Goal: Navigation & Orientation: Find specific page/section

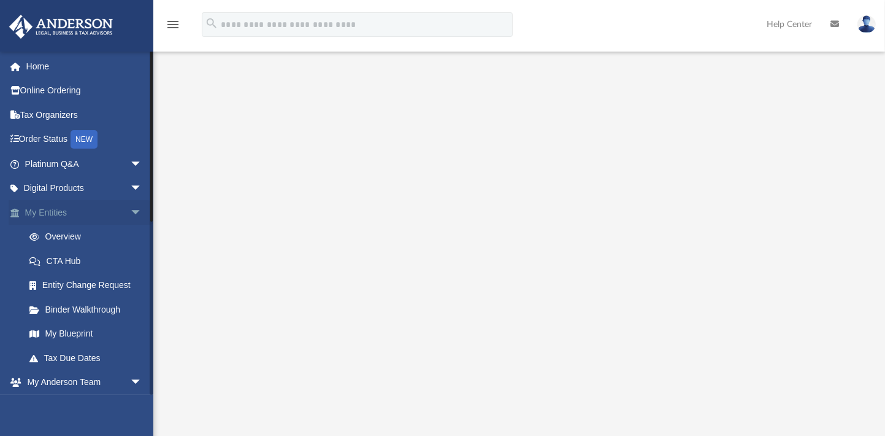
click at [58, 207] on link "My Entities arrow_drop_down" at bounding box center [85, 212] width 152 height 25
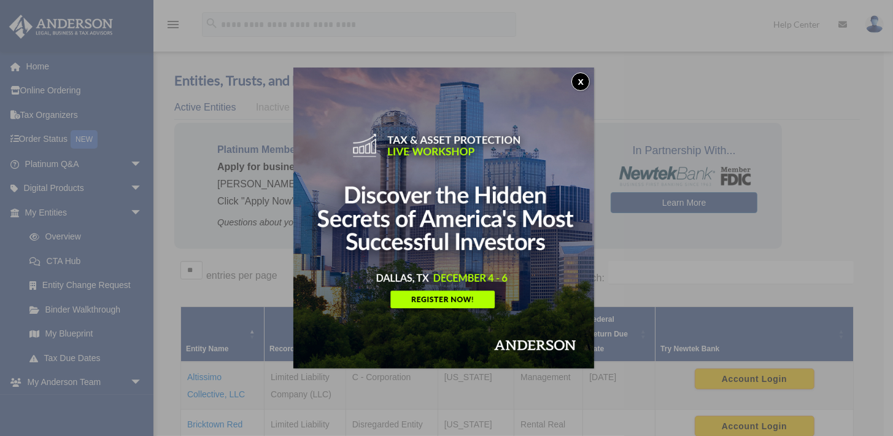
click at [462, 298] on img at bounding box center [443, 217] width 301 height 301
click at [584, 79] on button "x" at bounding box center [580, 81] width 18 height 18
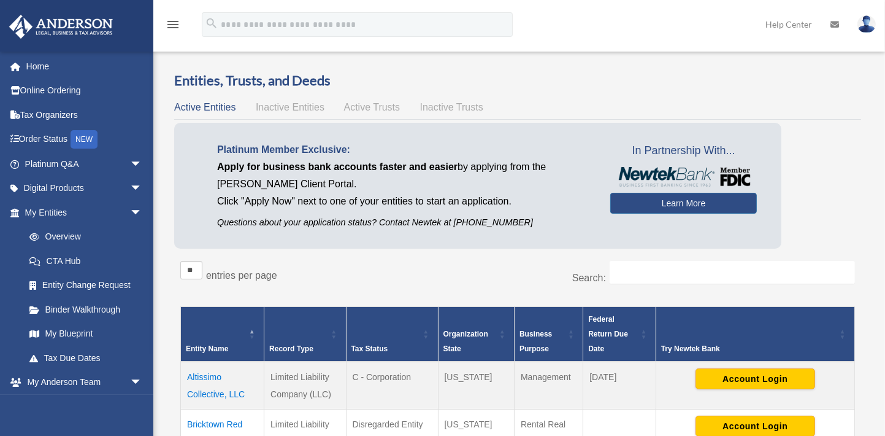
click at [456, 108] on span "Inactive Trusts" at bounding box center [451, 107] width 63 height 10
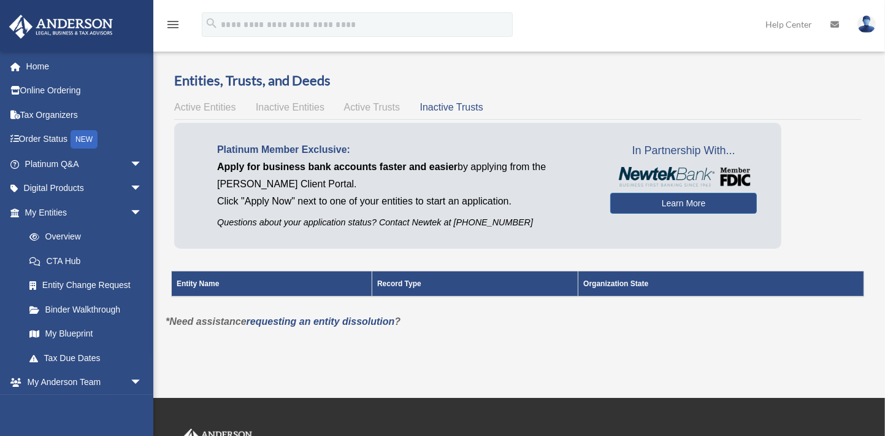
click at [369, 106] on span "Active Trusts" at bounding box center [372, 107] width 56 height 10
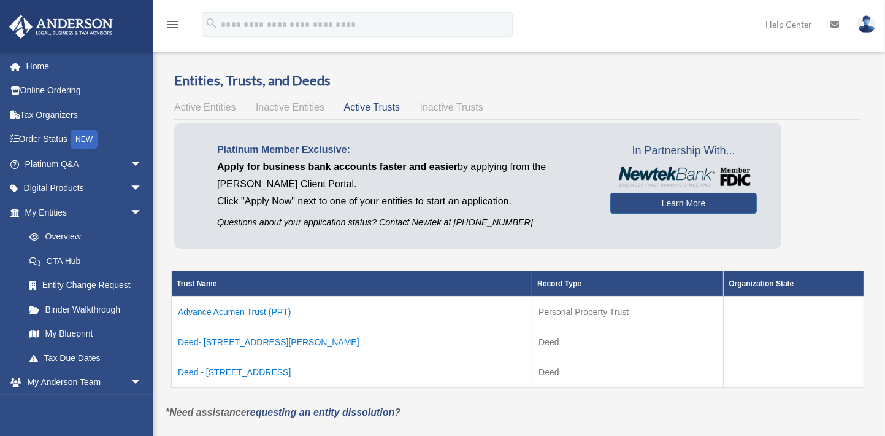
click at [242, 312] on td "Advance Acumen Trust (PPT)" at bounding box center [352, 311] width 361 height 31
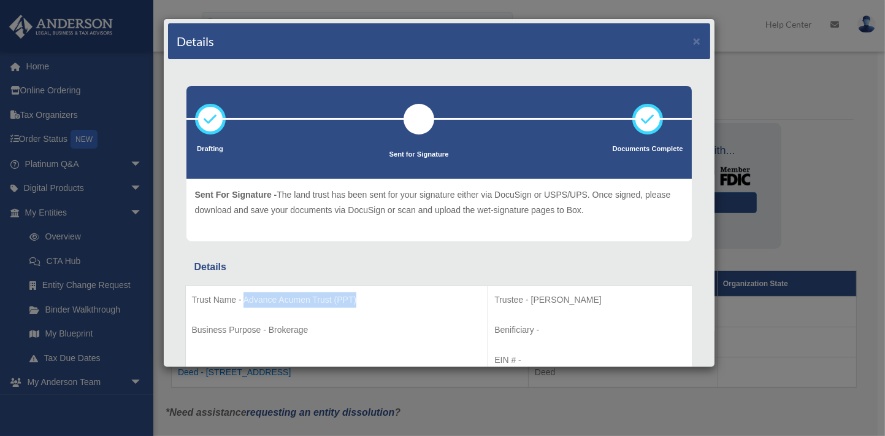
drag, startPoint x: 243, startPoint y: 299, endPoint x: 356, endPoint y: 302, distance: 112.9
click at [356, 302] on p "Trust Name - Advance Acumen Trust (PPT)" at bounding box center [337, 299] width 290 height 15
copy p "Advance Acumen Trust (PPT)"
click at [693, 40] on button "×" at bounding box center [697, 40] width 8 height 13
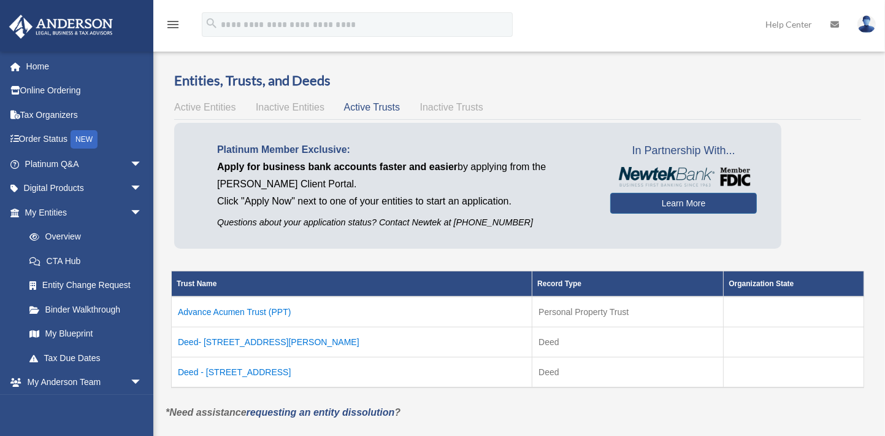
click at [212, 105] on span "Active Entities" at bounding box center [204, 107] width 61 height 10
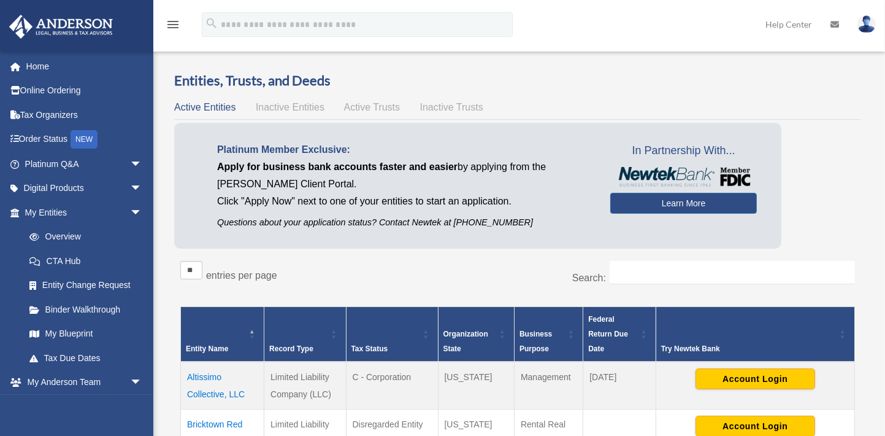
click at [268, 107] on span "Inactive Entities" at bounding box center [290, 107] width 69 height 10
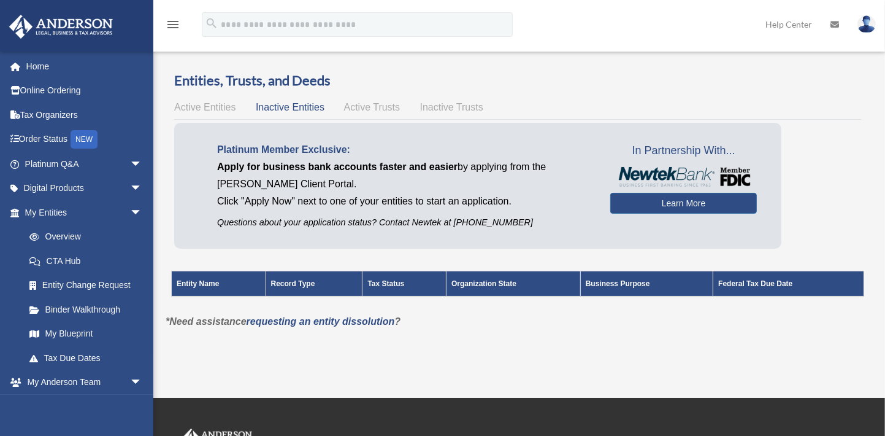
click at [199, 106] on span "Active Entities" at bounding box center [204, 107] width 61 height 10
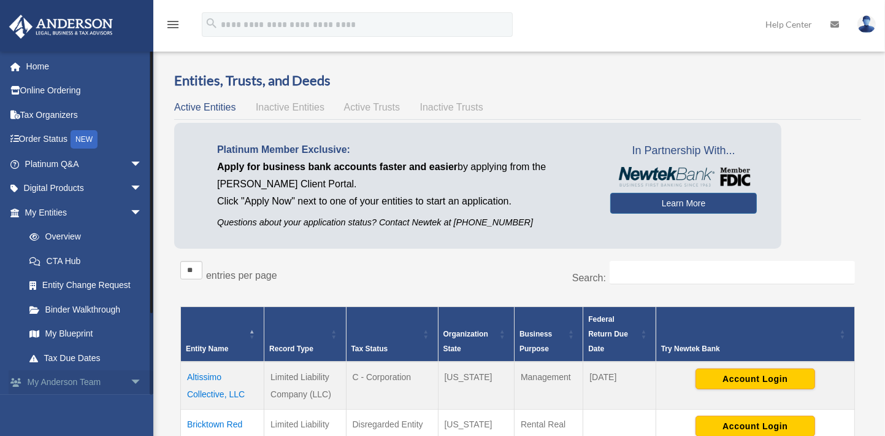
click at [71, 380] on link "My Anderson Team arrow_drop_down" at bounding box center [85, 382] width 152 height 25
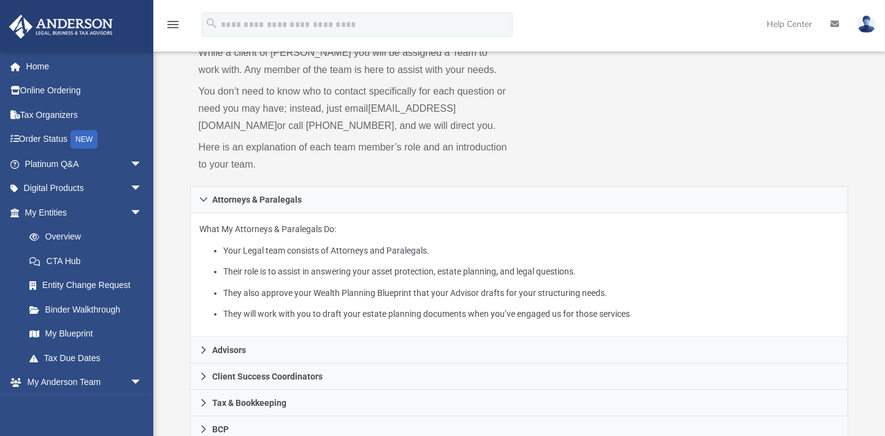
scroll to position [31, 0]
